Goal: Information Seeking & Learning: Stay updated

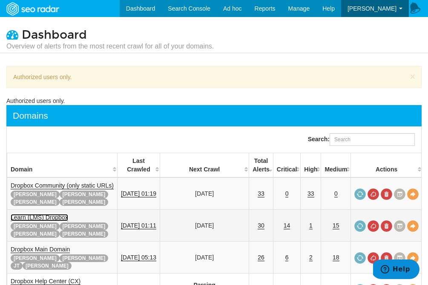
click at [26, 214] on link "Learn (LMS) Dropbox" at bounding box center [39, 217] width 57 height 7
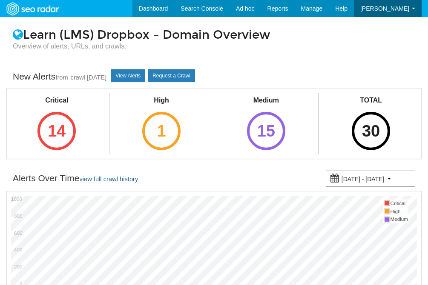
scroll to position [34, 0]
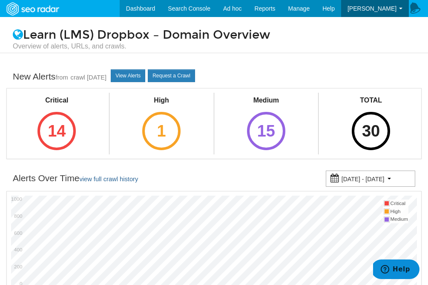
click at [120, 74] on div "New Alerts from crawl 08/14/2025 View Alerts Request a Crawl" at bounding box center [213, 77] width 415 height 22
click at [129, 78] on link "View Alerts" at bounding box center [128, 75] width 34 height 13
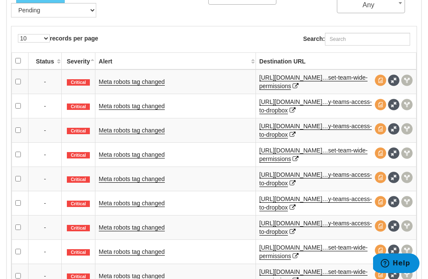
scroll to position [415, 0]
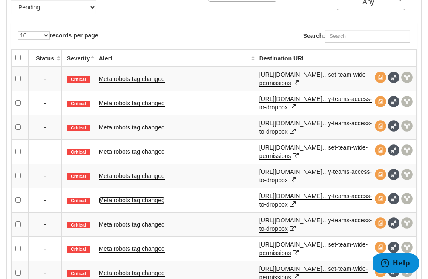
click at [146, 202] on link "Meta robots tag changed" at bounding box center [132, 200] width 66 height 7
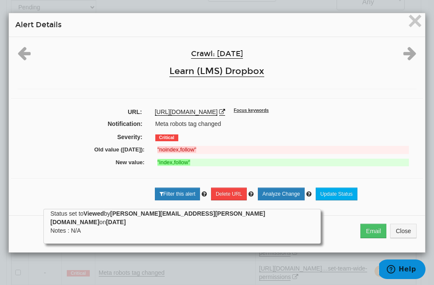
click at [403, 22] on h4 "Alert Details" at bounding box center [217, 25] width 404 height 11
click at [408, 25] on span "×" at bounding box center [415, 20] width 15 height 29
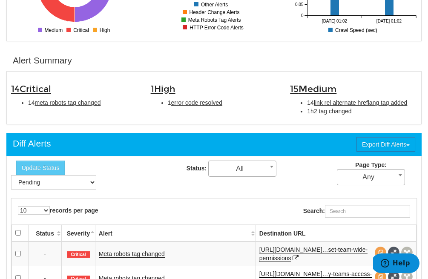
scroll to position [213, 0]
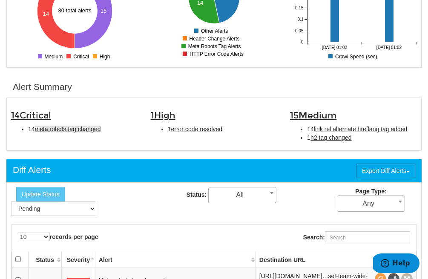
click at [72, 132] on span "meta robots tag changed" at bounding box center [68, 129] width 66 height 7
type input "meta robots tag changed"
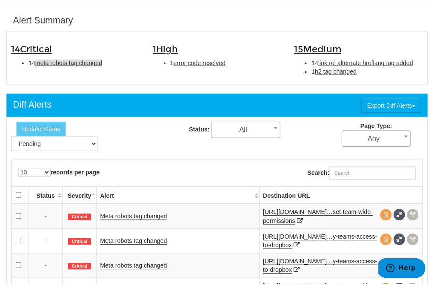
scroll to position [290, 0]
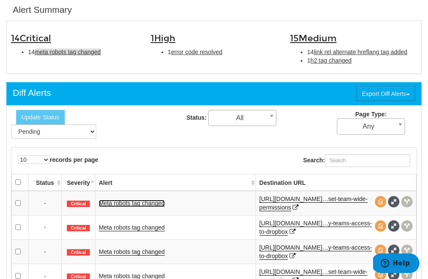
click at [132, 206] on link "Meta robots tag changed" at bounding box center [132, 203] width 66 height 7
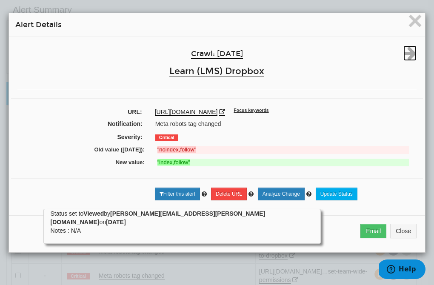
click at [406, 55] on icon at bounding box center [410, 53] width 13 height 15
click at [18, 54] on icon at bounding box center [23, 53] width 13 height 15
drag, startPoint x: 198, startPoint y: 123, endPoint x: 347, endPoint y: 113, distance: 148.5
click at [347, 113] on div "https://learn.dropbox.com/it/self-guided-learning/business-admin-course/how-do-…" at bounding box center [286, 112] width 262 height 9
copy link "/how-do-i-set-team-wide-permissions"
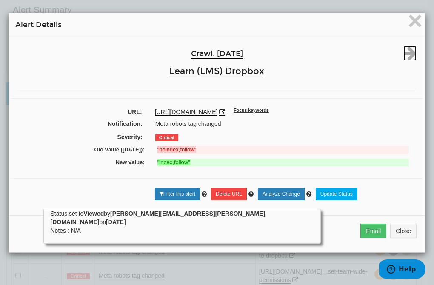
click at [411, 48] on icon at bounding box center [410, 53] width 13 height 15
drag, startPoint x: 221, startPoint y: 121, endPoint x: 346, endPoint y: 112, distance: 125.1
click at [346, 112] on div "https://learn.dropbox.com/it/self-guided-learning/business-admin-course/how-do-…" at bounding box center [286, 112] width 262 height 9
copy link "/how-do-i-control-my-teams-access-to-dropbox"
click at [408, 24] on span "×" at bounding box center [415, 20] width 15 height 29
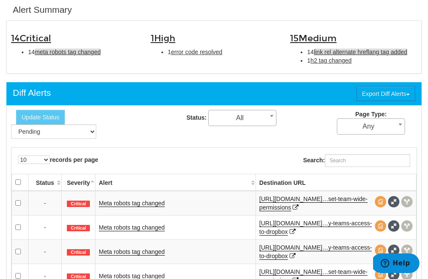
click at [335, 50] on span "link rel alternate hreflang tag added" at bounding box center [360, 52] width 93 height 7
type input "link rel alternate hreflang tag added"
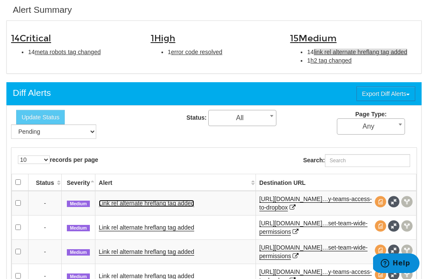
click at [142, 203] on link "Link rel alternate hreflang tag added" at bounding box center [146, 203] width 95 height 7
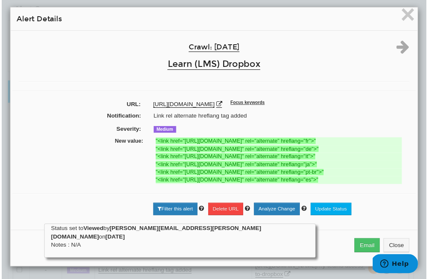
scroll to position [0, 0]
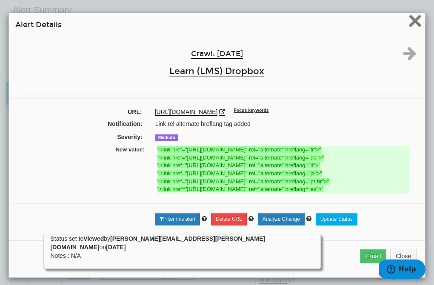
click at [416, 23] on span "×" at bounding box center [415, 20] width 15 height 29
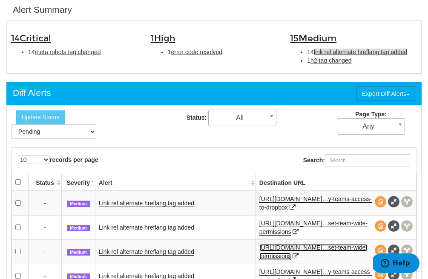
click at [296, 254] on link "https://learn.dropbox.com/ja/self-guided-…set-team-wide-permissions" at bounding box center [313, 252] width 108 height 16
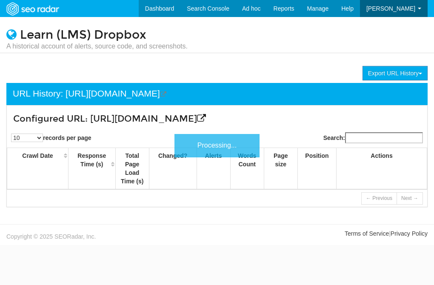
scroll to position [34, 0]
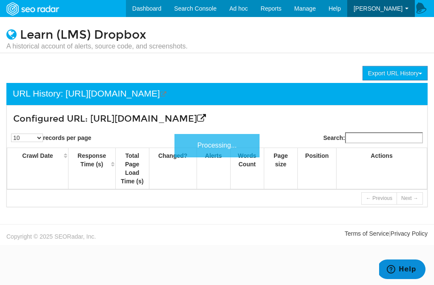
click at [17, 128] on div "Configured URL: https://learn.dropbox.com/ja/self-guided-learning/business-admi…" at bounding box center [182, 117] width 350 height 23
click at [197, 123] on icon at bounding box center [201, 118] width 9 height 9
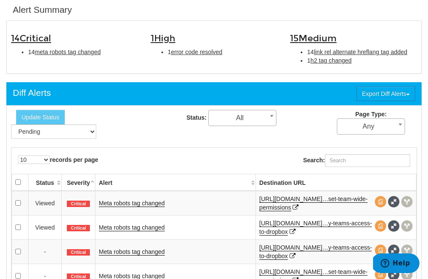
click at [193, 47] on div "1 High 1 error code resolved" at bounding box center [214, 42] width 140 height 35
click at [197, 48] on li "1 error code resolved" at bounding box center [223, 52] width 110 height 9
click at [198, 49] on li "1 error code resolved" at bounding box center [223, 52] width 110 height 9
click at [196, 51] on span "error code resolved" at bounding box center [197, 52] width 52 height 7
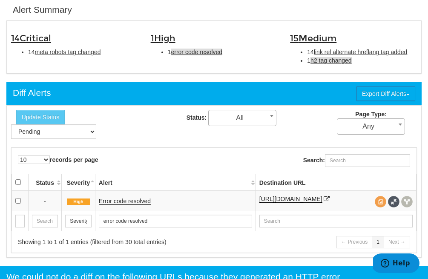
click at [342, 62] on span "h2 tag changed" at bounding box center [330, 60] width 41 height 7
type input "h2 tag changed"
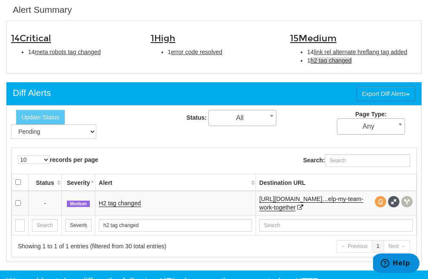
click at [120, 199] on td "H2 tag changed" at bounding box center [175, 203] width 161 height 25
click at [118, 201] on link "H2 tag changed" at bounding box center [120, 203] width 42 height 7
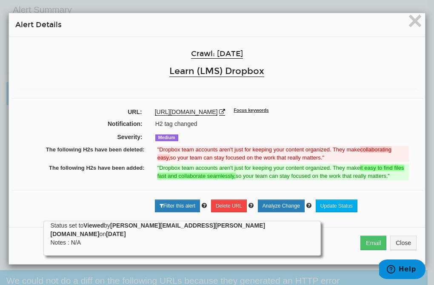
drag, startPoint x: 279, startPoint y: 121, endPoint x: 363, endPoint y: 111, distance: 84.1
click at [363, 111] on div "https://learn.dropbox.com/self-guided-learning/business-team-member-course/team…" at bounding box center [286, 112] width 262 height 9
copy link "/team-member-how-can-dropbox-help-my-team-work-together"
click at [417, 30] on span "×" at bounding box center [415, 20] width 15 height 29
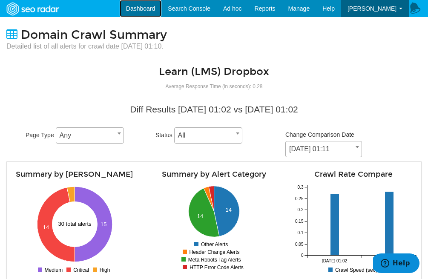
click at [162, 3] on link "Dashboard" at bounding box center [141, 8] width 42 height 17
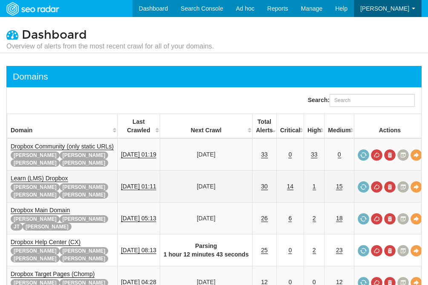
scroll to position [34, 0]
